Goal: Transaction & Acquisition: Purchase product/service

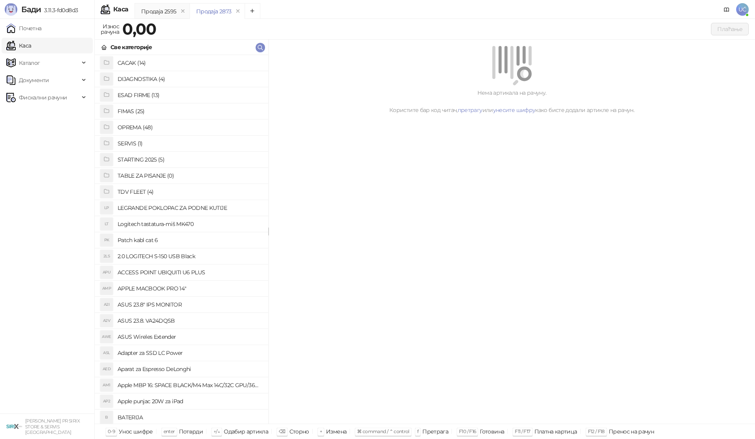
click at [138, 128] on h4 "OPREMA (48)" at bounding box center [190, 127] width 144 height 13
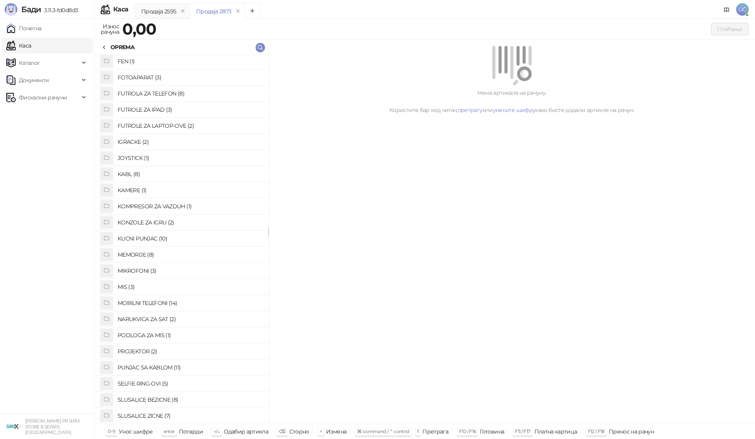
scroll to position [118, 0]
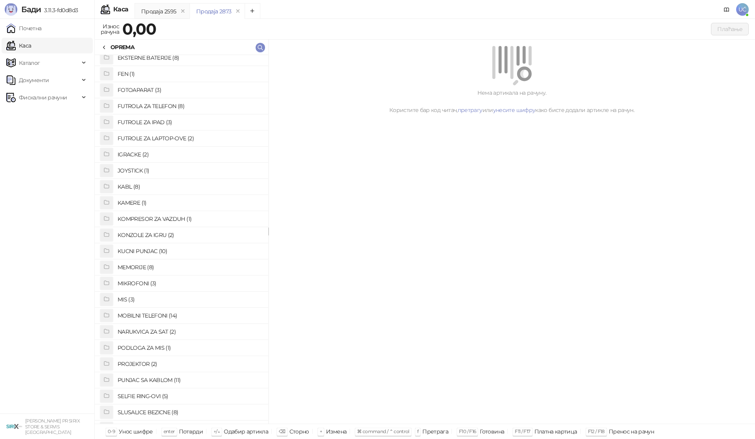
click at [168, 105] on h4 "FUTROLA ZA TELEFON (8)" at bounding box center [190, 106] width 144 height 13
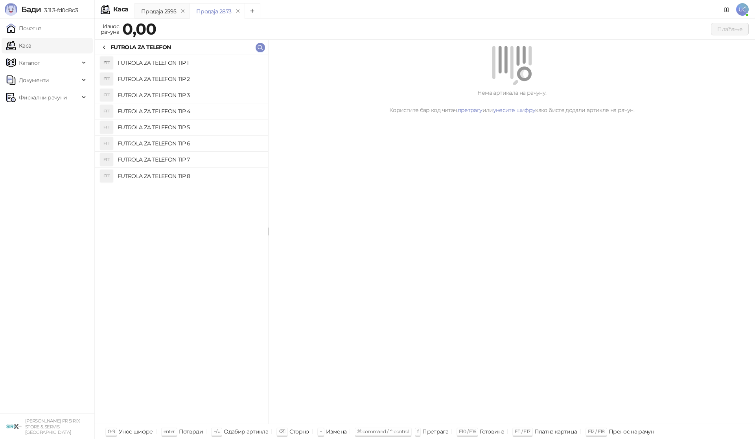
click at [172, 93] on h4 "FUTROLA ZA TELEFON TIP 3" at bounding box center [190, 95] width 144 height 13
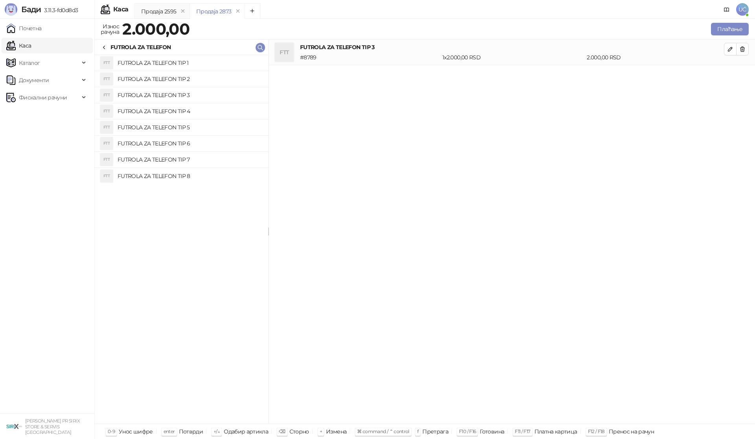
click at [174, 81] on h4 "FUTROLA ZA TELEFON TIP 2" at bounding box center [190, 79] width 144 height 13
click at [737, 49] on button "button" at bounding box center [742, 49] width 13 height 13
click at [730, 33] on button "Плаћање" at bounding box center [730, 29] width 38 height 13
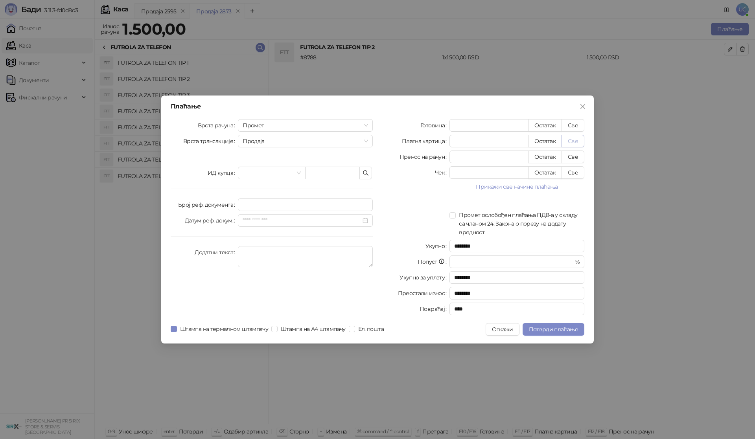
click at [578, 138] on button "Све" at bounding box center [572, 141] width 23 height 13
type input "****"
click at [552, 329] on span "Потврди плаћање" at bounding box center [553, 329] width 49 height 7
